Goal: Transaction & Acquisition: Download file/media

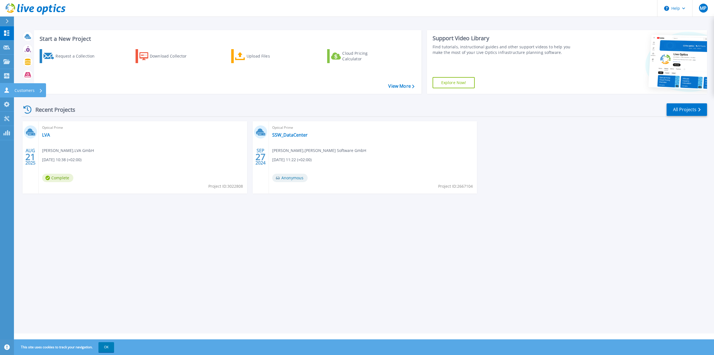
click at [20, 90] on p "Customers" at bounding box center [25, 90] width 20 height 15
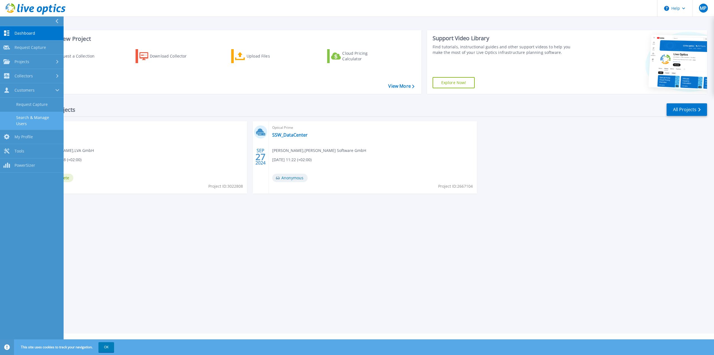
click at [29, 123] on link "Search & Manage Users" at bounding box center [32, 121] width 64 height 18
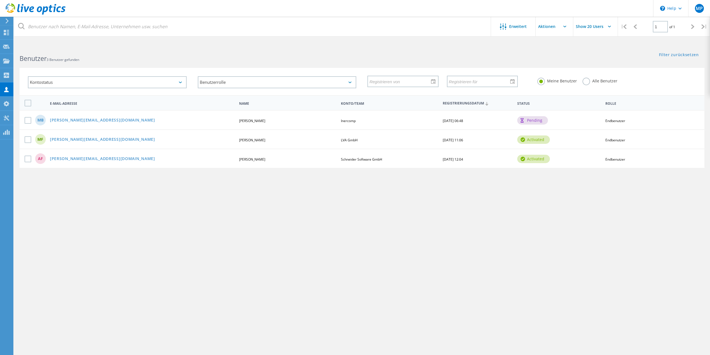
click at [597, 121] on div "MB [PERSON_NAME][EMAIL_ADDRESS][DOMAIN_NAME] [PERSON_NAME] Inercomp [DATE] 06:4…" at bounding box center [362, 119] width 685 height 19
click at [61, 119] on link "[PERSON_NAME][EMAIL_ADDRESS][DOMAIN_NAME]" at bounding box center [102, 120] width 105 height 5
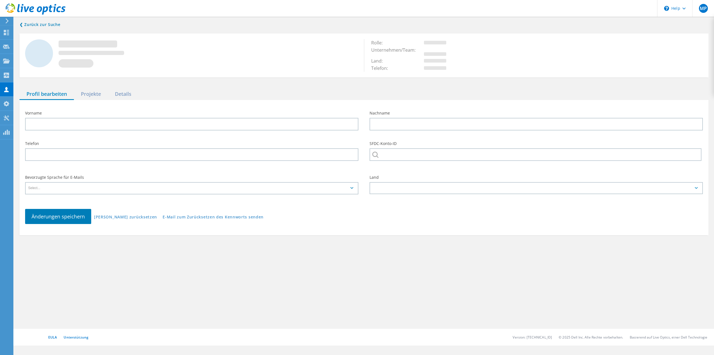
type input "[PERSON_NAME]"
type input "Bickel"
type input "Inercomp"
type input "Deutsch"
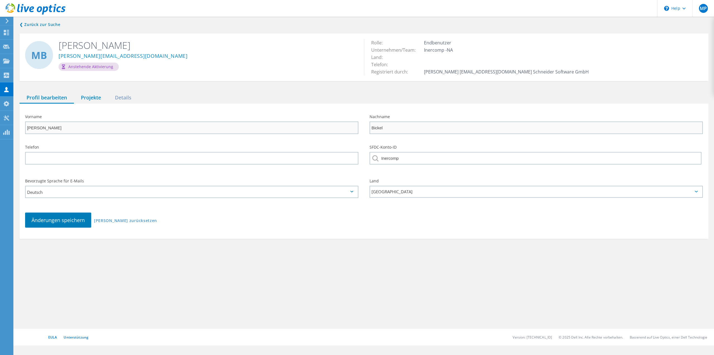
click at [88, 98] on div "Projekte" at bounding box center [91, 97] width 34 height 11
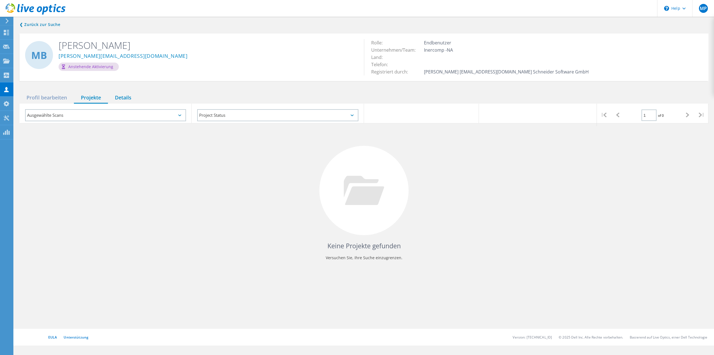
click at [128, 97] on div "Details" at bounding box center [123, 97] width 30 height 11
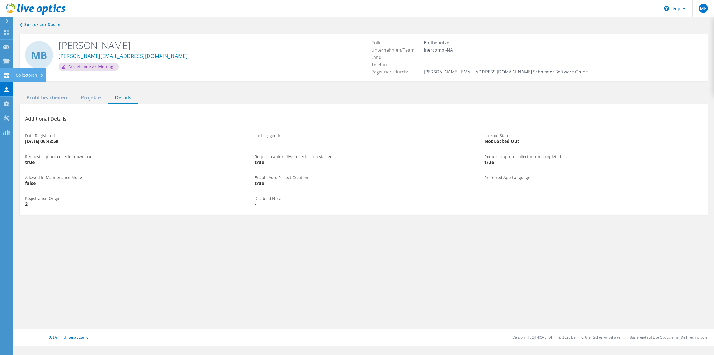
click at [29, 77] on div "Collectoren" at bounding box center [30, 75] width 28 height 4
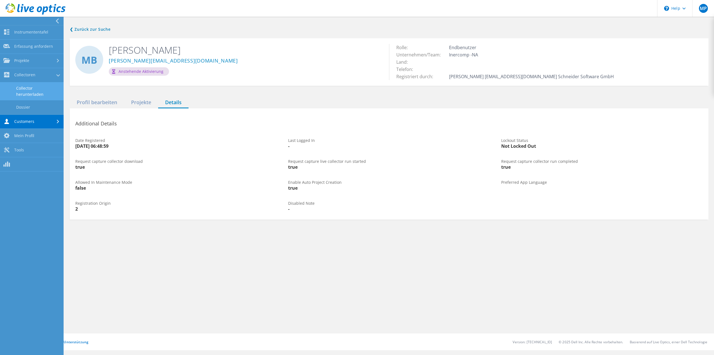
click at [28, 90] on link "Collector herunterladen" at bounding box center [32, 91] width 64 height 18
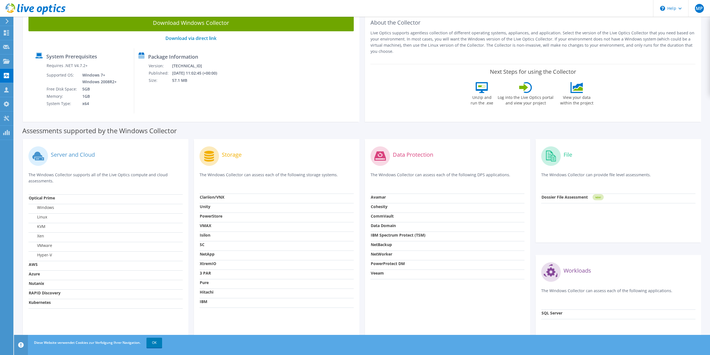
scroll to position [56, 0]
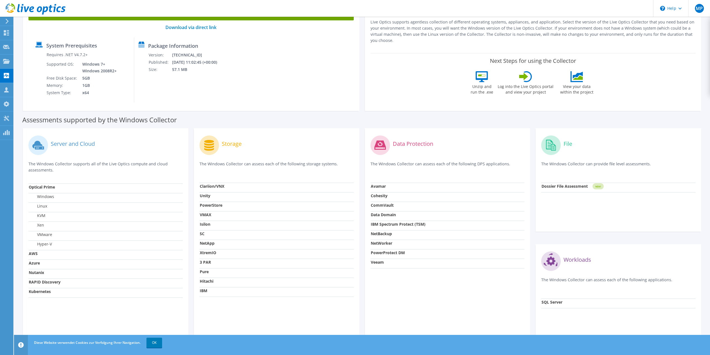
click at [45, 232] on label "VMware" at bounding box center [40, 235] width 23 height 6
click at [155, 344] on link "OK" at bounding box center [155, 342] width 16 height 10
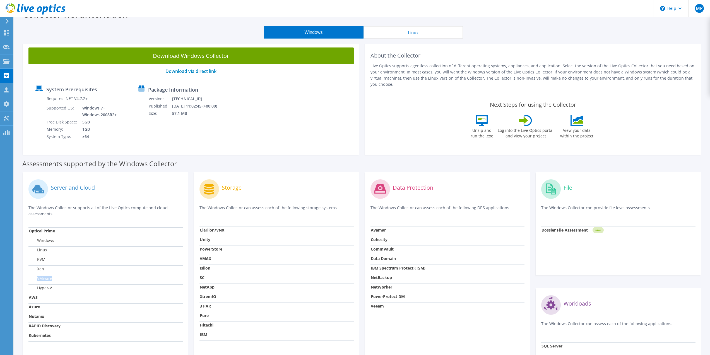
scroll to position [0, 0]
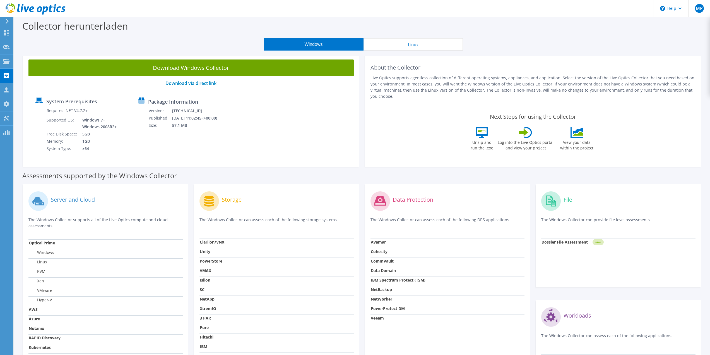
click at [589, 144] on label "View your data within the project" at bounding box center [577, 144] width 40 height 13
click at [478, 145] on label "Unzip and run the .exe" at bounding box center [482, 144] width 26 height 13
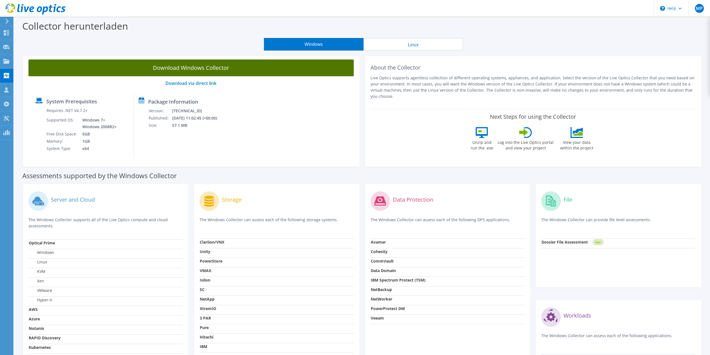
click at [206, 65] on link "Download Windows Collector" at bounding box center [190, 67] width 325 height 17
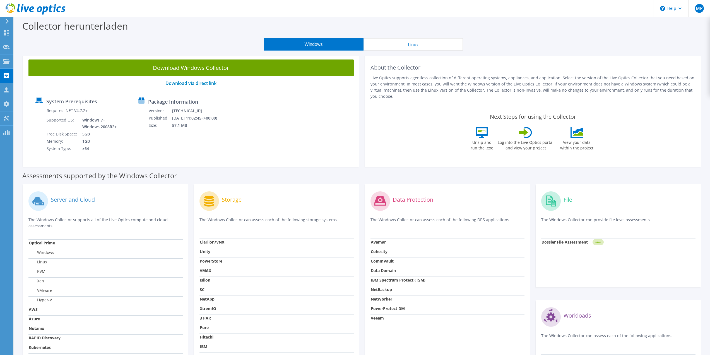
click at [53, 173] on label "Assessments supported by the Windows Collector" at bounding box center [99, 176] width 155 height 6
click at [669, 9] on div "\n Help" at bounding box center [670, 8] width 35 height 17
click at [670, 23] on link "Explore Helpful Articles" at bounding box center [685, 24] width 62 height 14
click at [42, 290] on label "VMware" at bounding box center [40, 290] width 23 height 6
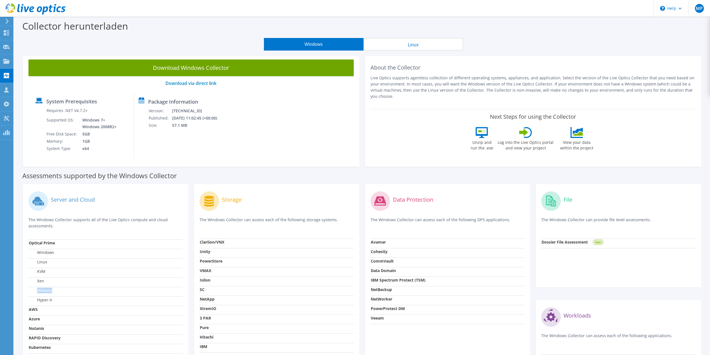
click at [42, 290] on label "VMware" at bounding box center [40, 290] width 23 height 6
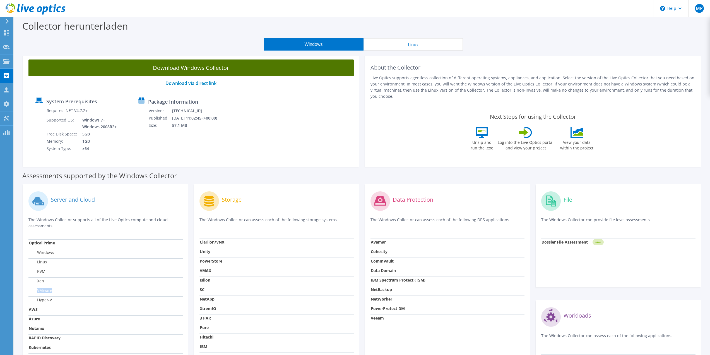
click at [202, 70] on link "Download Windows Collector" at bounding box center [190, 67] width 325 height 17
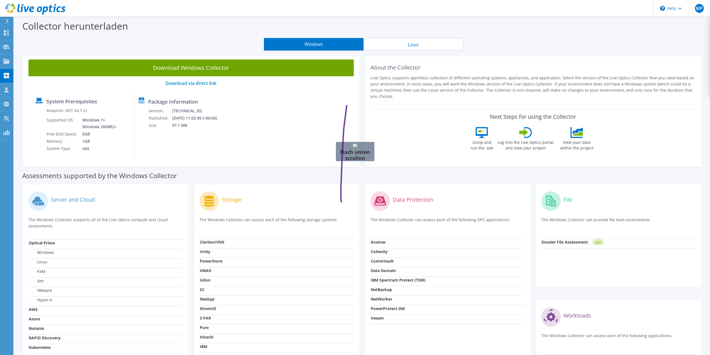
drag, startPoint x: 347, startPoint y: 105, endPoint x: 450, endPoint y: 197, distance: 138.1
